Goal: Navigation & Orientation: Find specific page/section

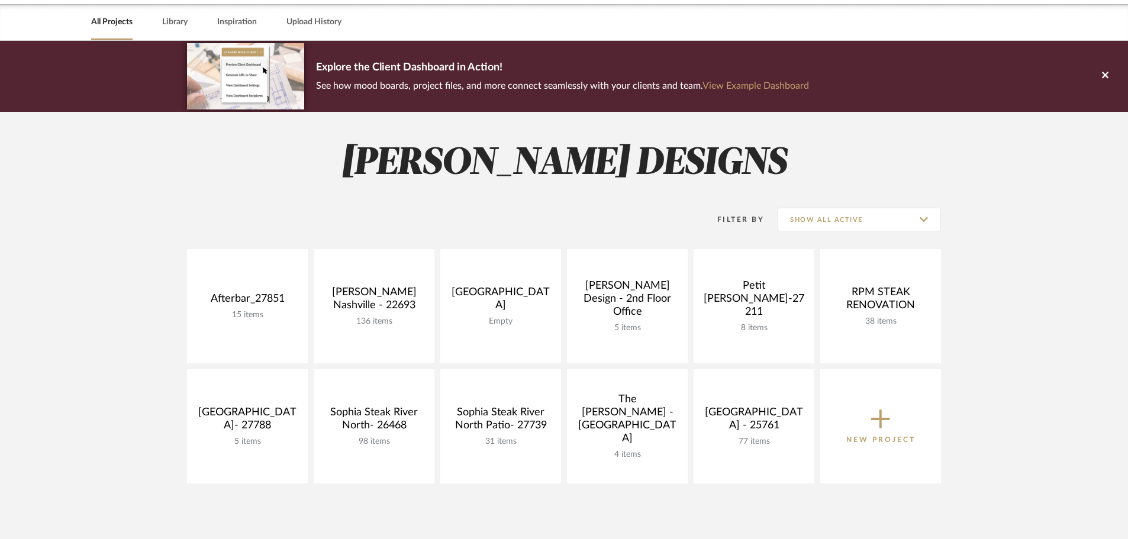
scroll to position [59, 0]
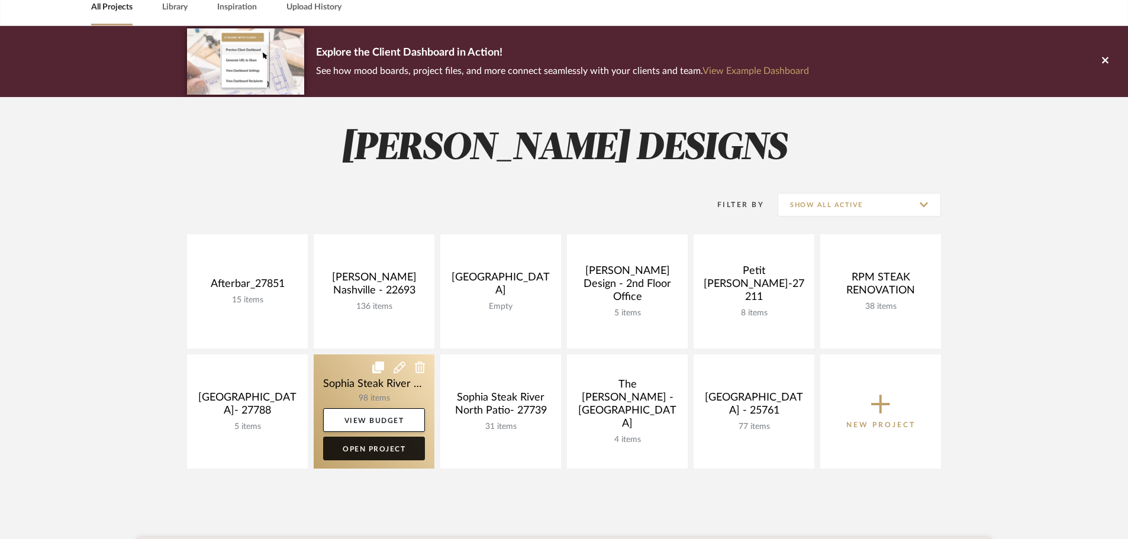
click at [373, 443] on link "Open Project" at bounding box center [374, 449] width 102 height 24
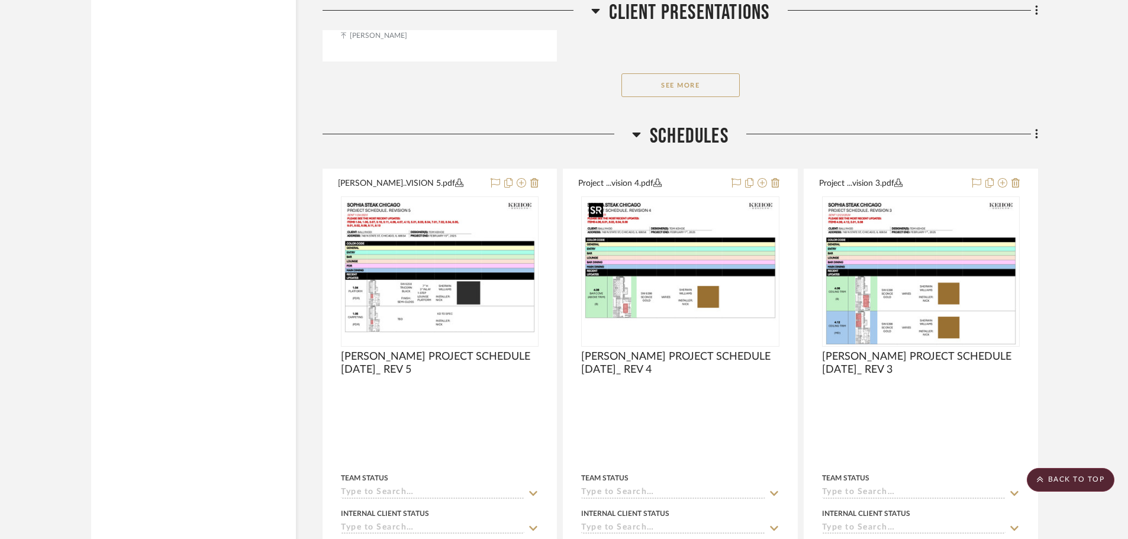
scroll to position [3315, 0]
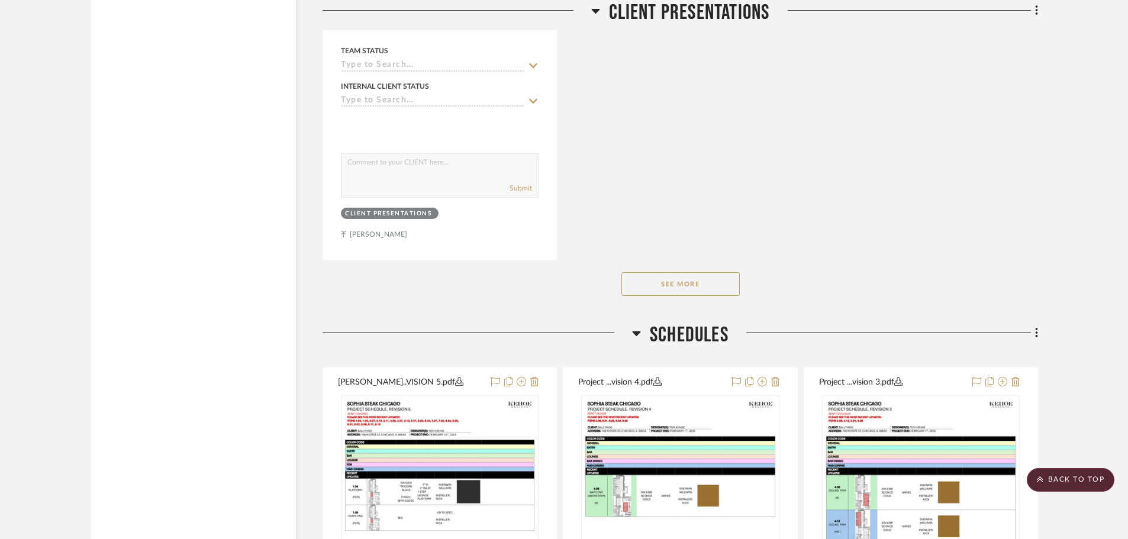
click at [698, 281] on button "See More" at bounding box center [681, 284] width 118 height 24
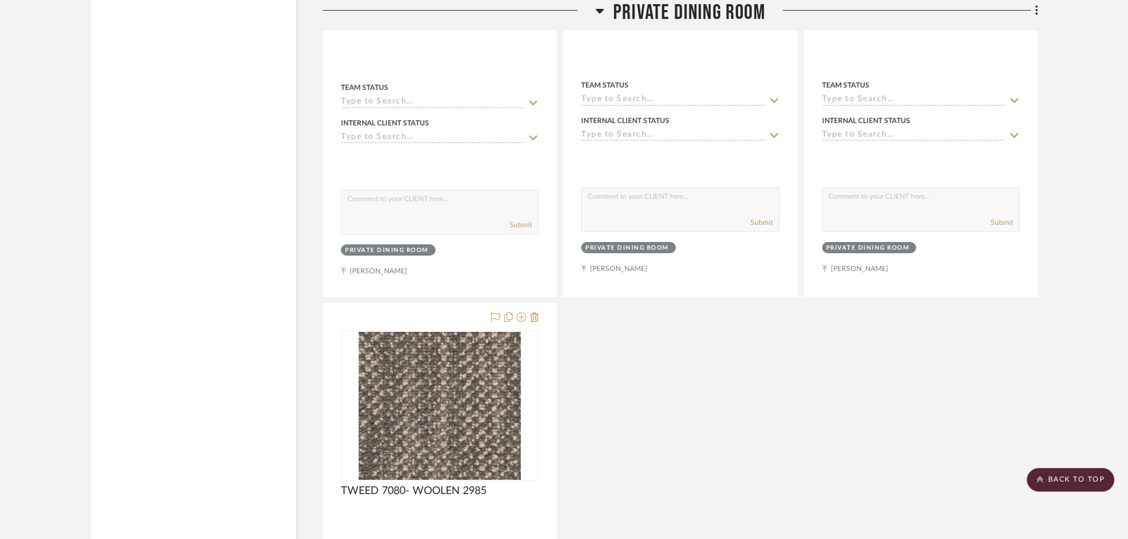
scroll to position [12371, 0]
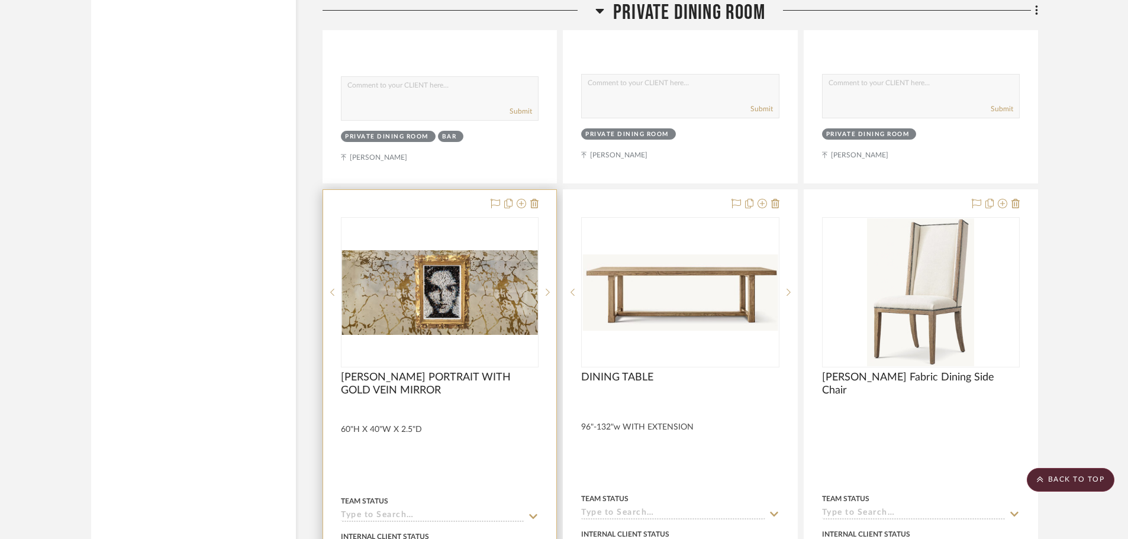
click at [0, 0] on img at bounding box center [0, 0] width 0 height 0
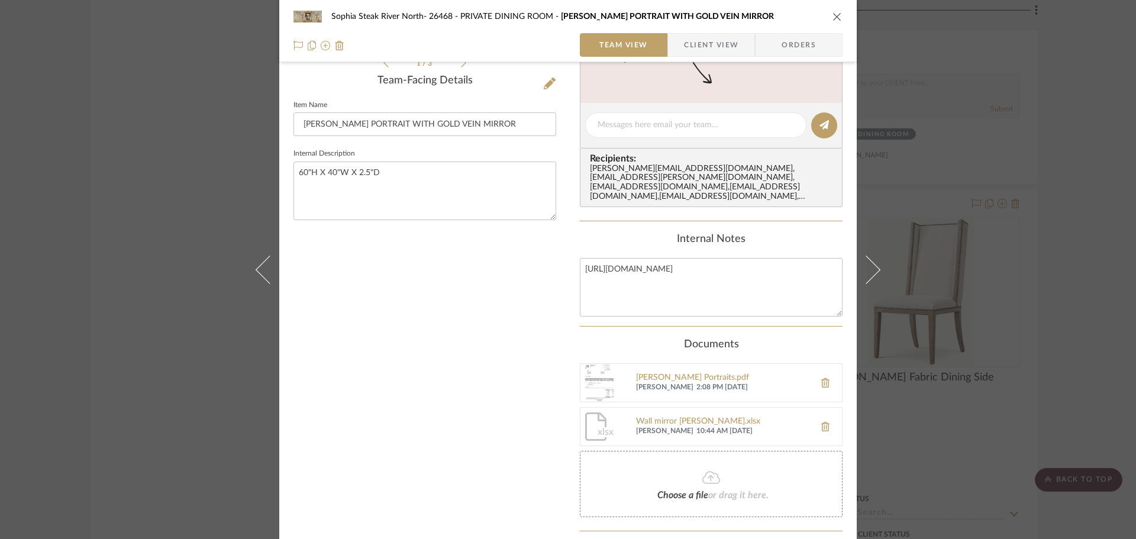
scroll to position [296, 0]
click at [809, 264] on textarea "[URL][DOMAIN_NAME]" at bounding box center [711, 286] width 263 height 59
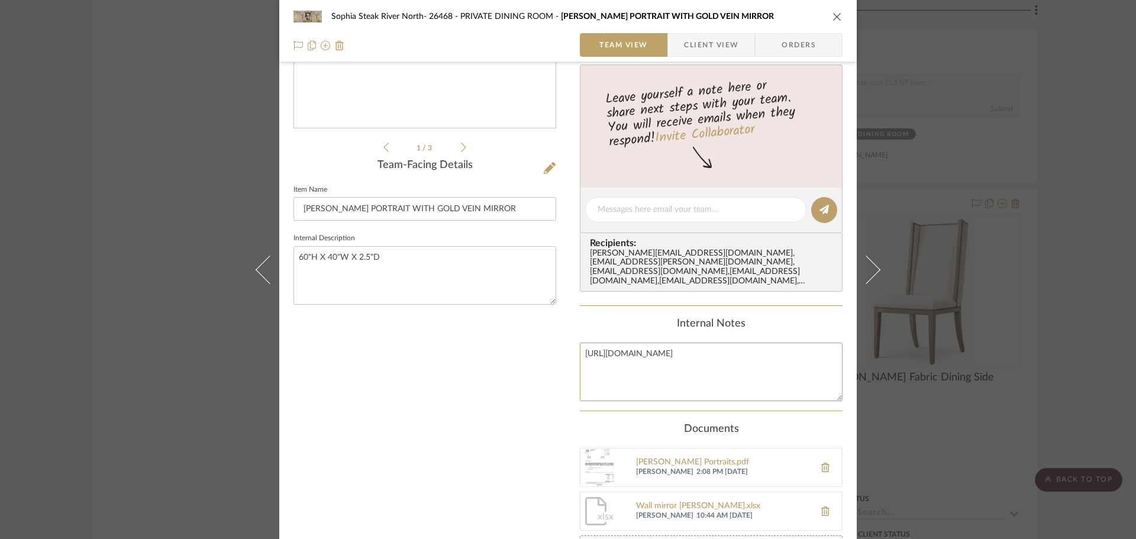
scroll to position [237, 0]
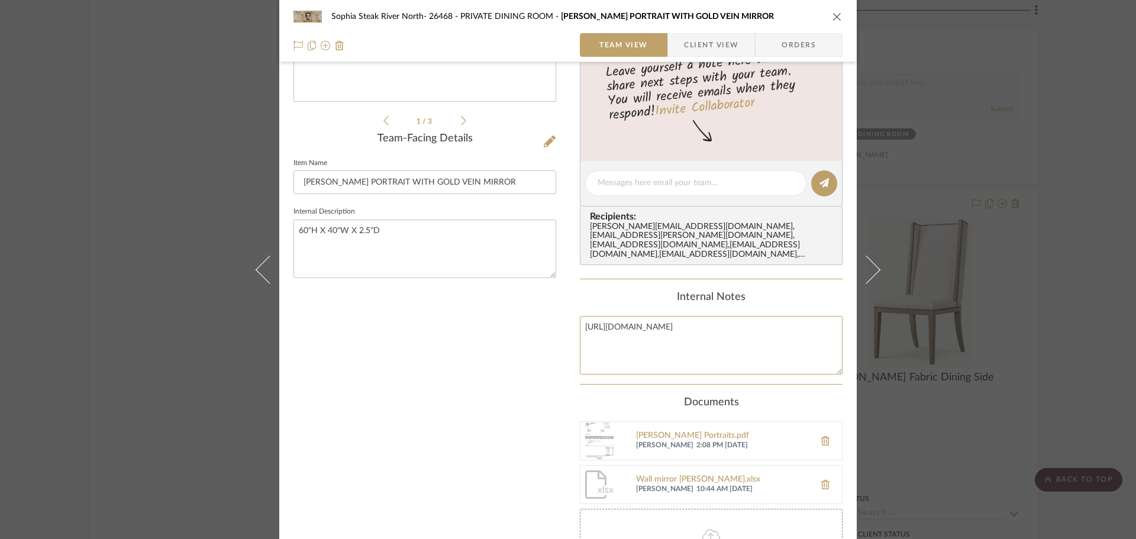
drag, startPoint x: 801, startPoint y: 326, endPoint x: 553, endPoint y: 330, distance: 247.5
click at [553, 330] on div "[PERSON_NAME] Steak River North- 26468 PRIVATE DINING ROOM SOPHIA PORTRAIT WITH…" at bounding box center [568, 240] width 578 height 936
click at [223, 137] on div "[PERSON_NAME] Steak River North- 26468 PRIVATE DINING ROOM SOPHIA PORTRAIT WITH…" at bounding box center [568, 269] width 1136 height 539
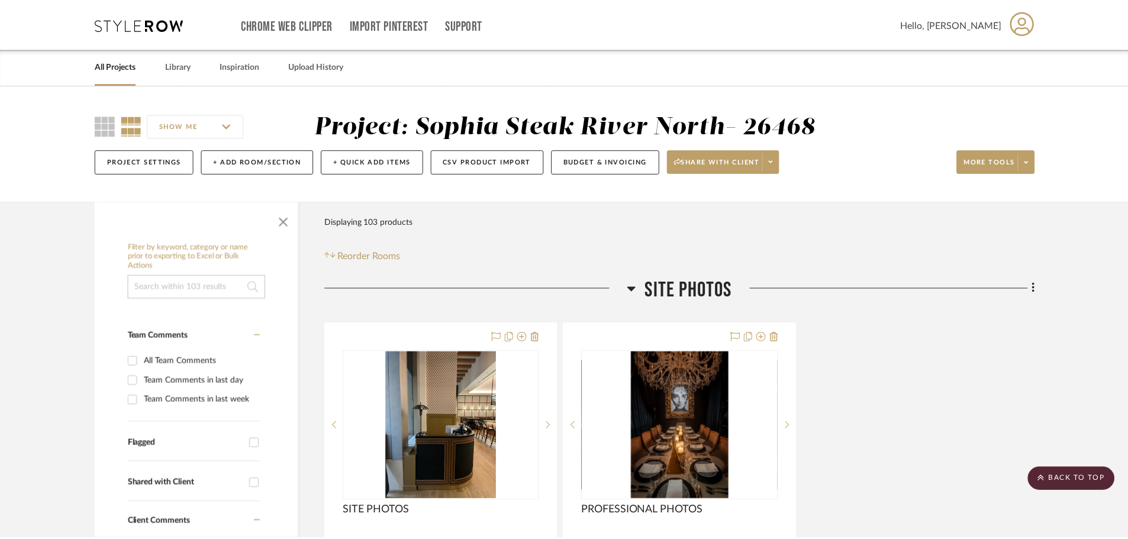
scroll to position [12371, 0]
